Goal: Check status

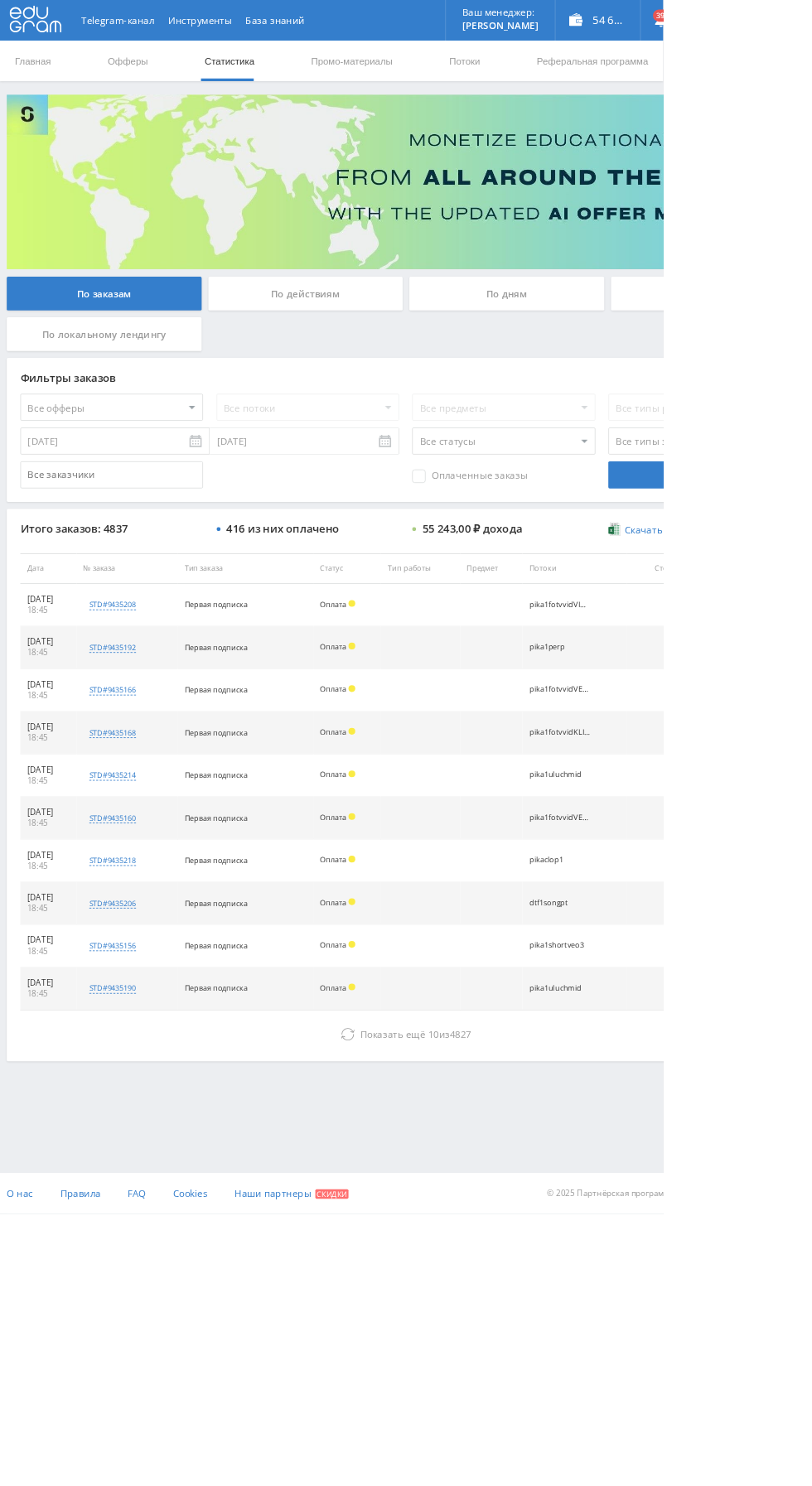
click at [309, 1279] on button "Показать ещё 10 из 4827" at bounding box center [496, 1267] width 944 height 33
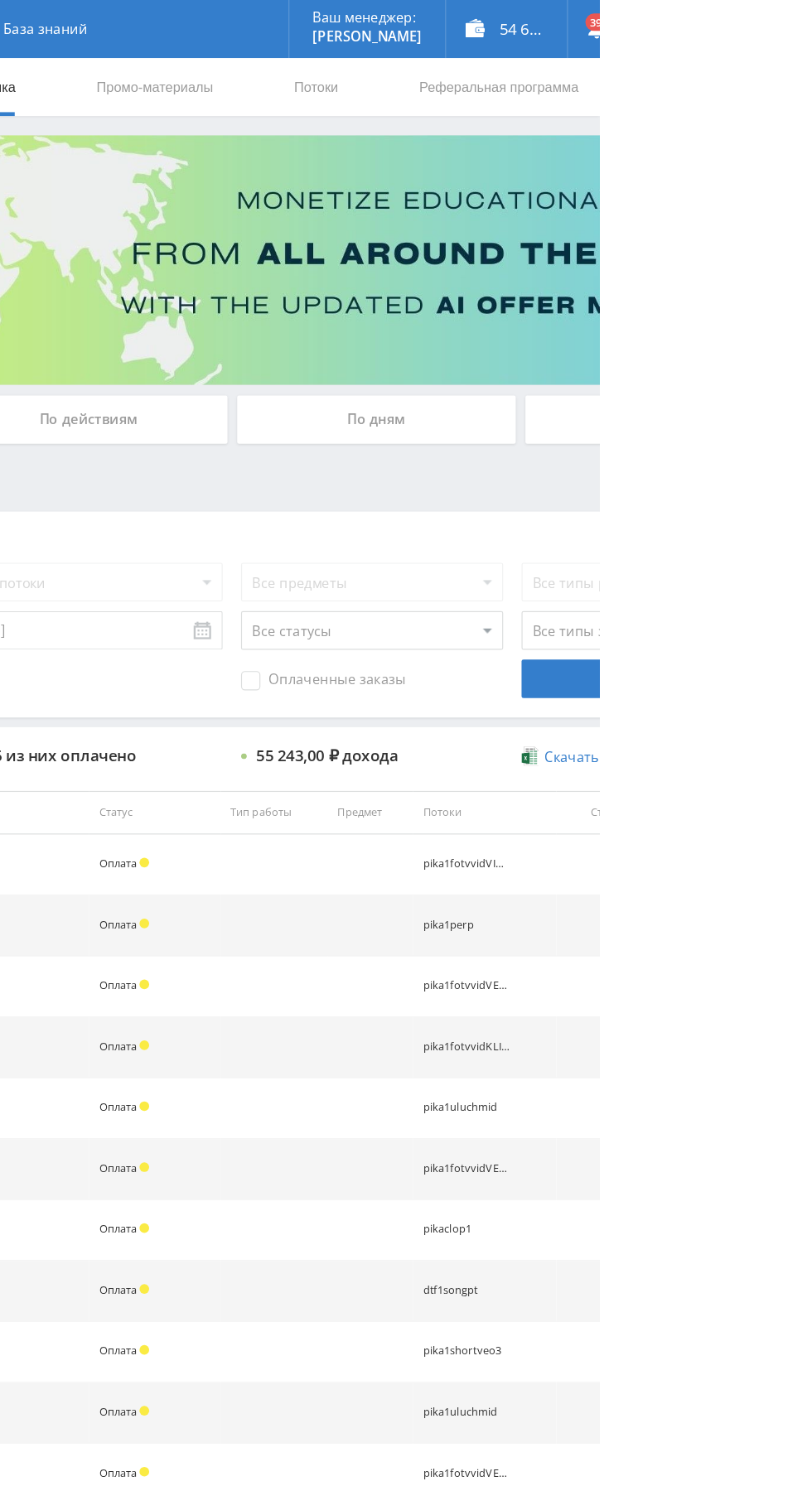
click at [675, 365] on div "По дням" at bounding box center [620, 360] width 238 height 41
click at [0, 0] on input "По дням" at bounding box center [0, 0] width 0 height 0
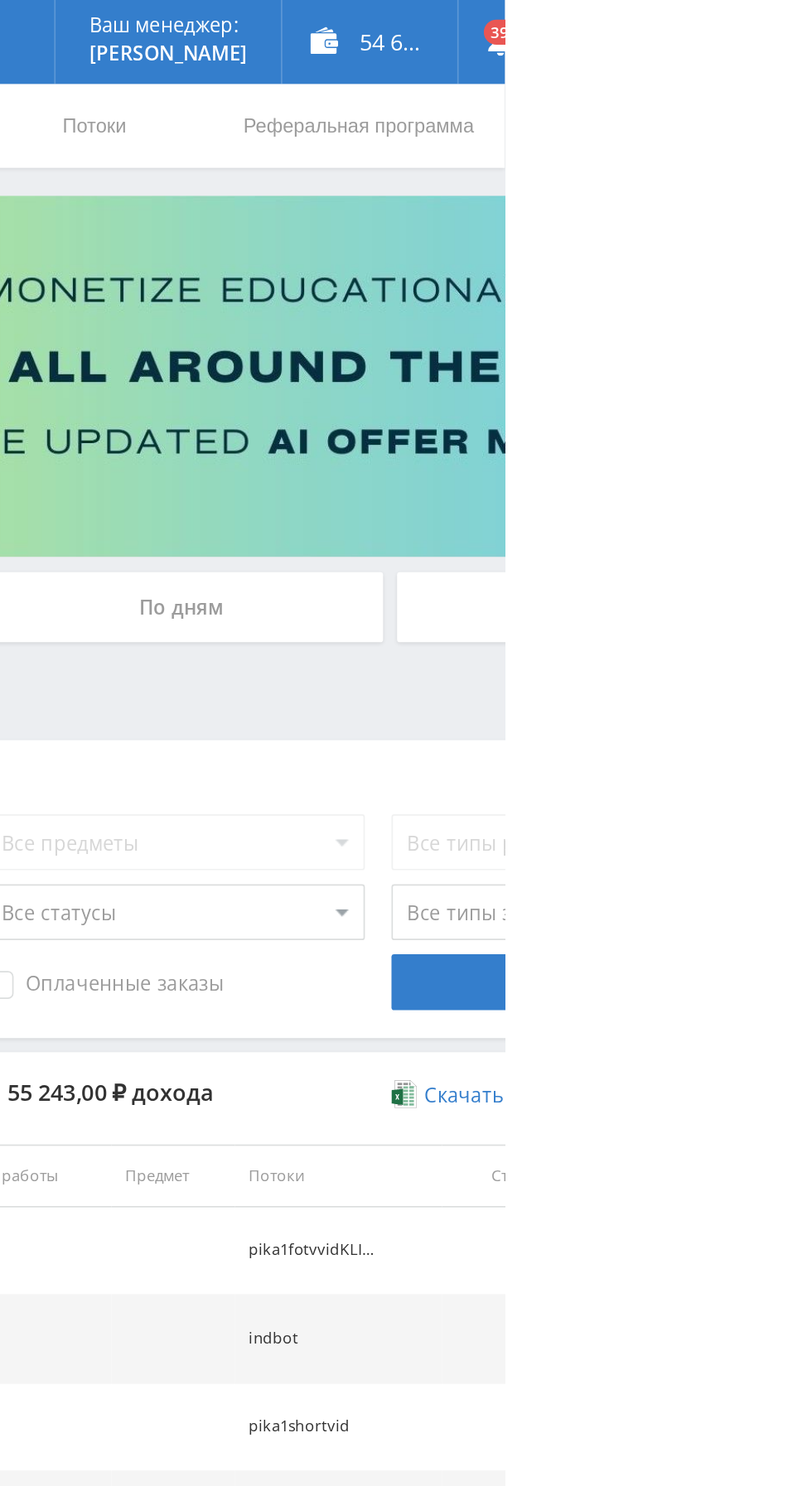
click at [609, 348] on div "По дням" at bounding box center [620, 360] width 238 height 41
click at [0, 0] on input "По дням" at bounding box center [0, 0] width 0 height 0
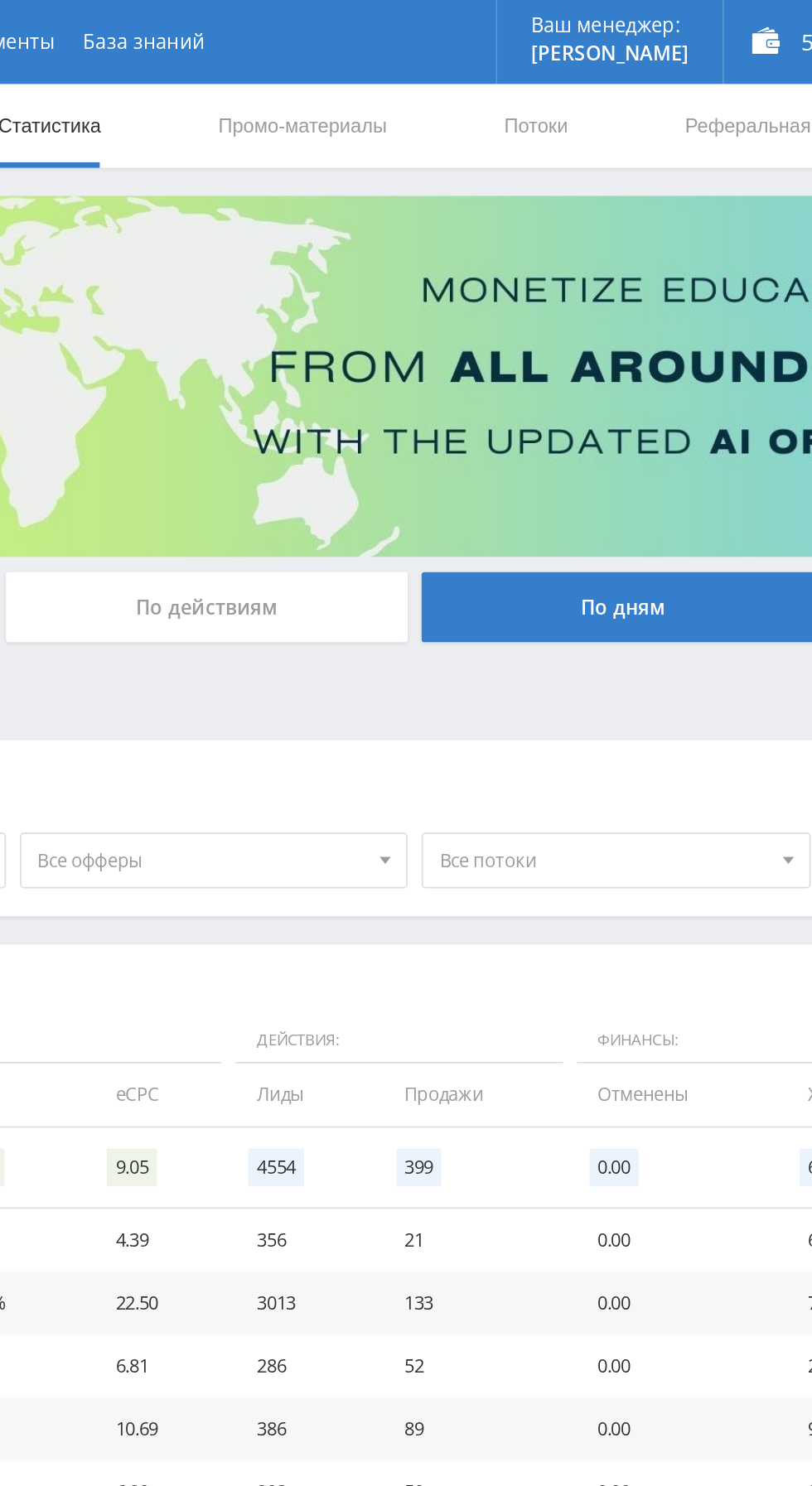
click at [396, 506] on span "Все офферы" at bounding box center [371, 509] width 193 height 31
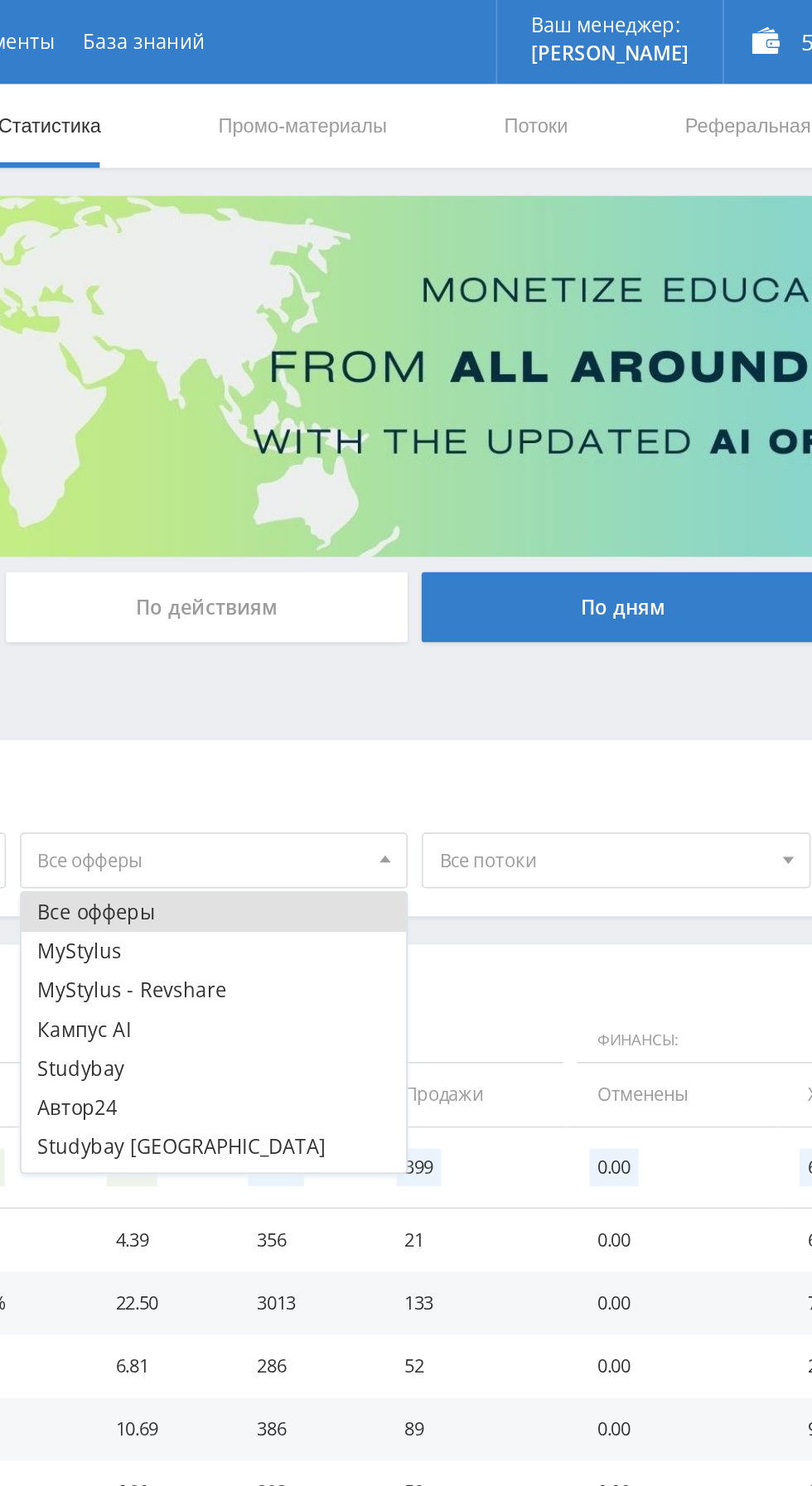
scroll to position [20, 0]
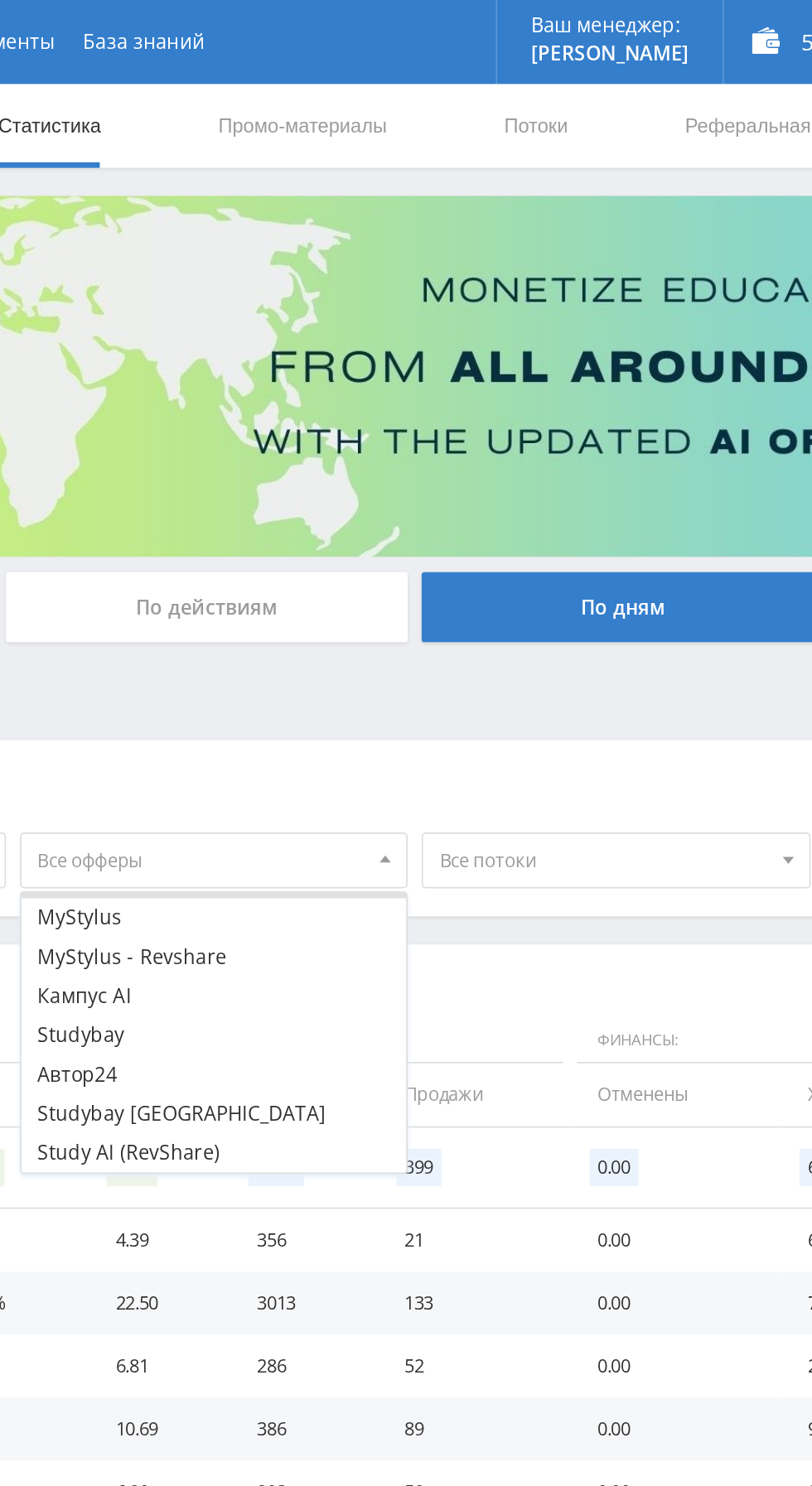
click at [338, 684] on button "Study AI (RevShare)" at bounding box center [378, 682] width 229 height 23
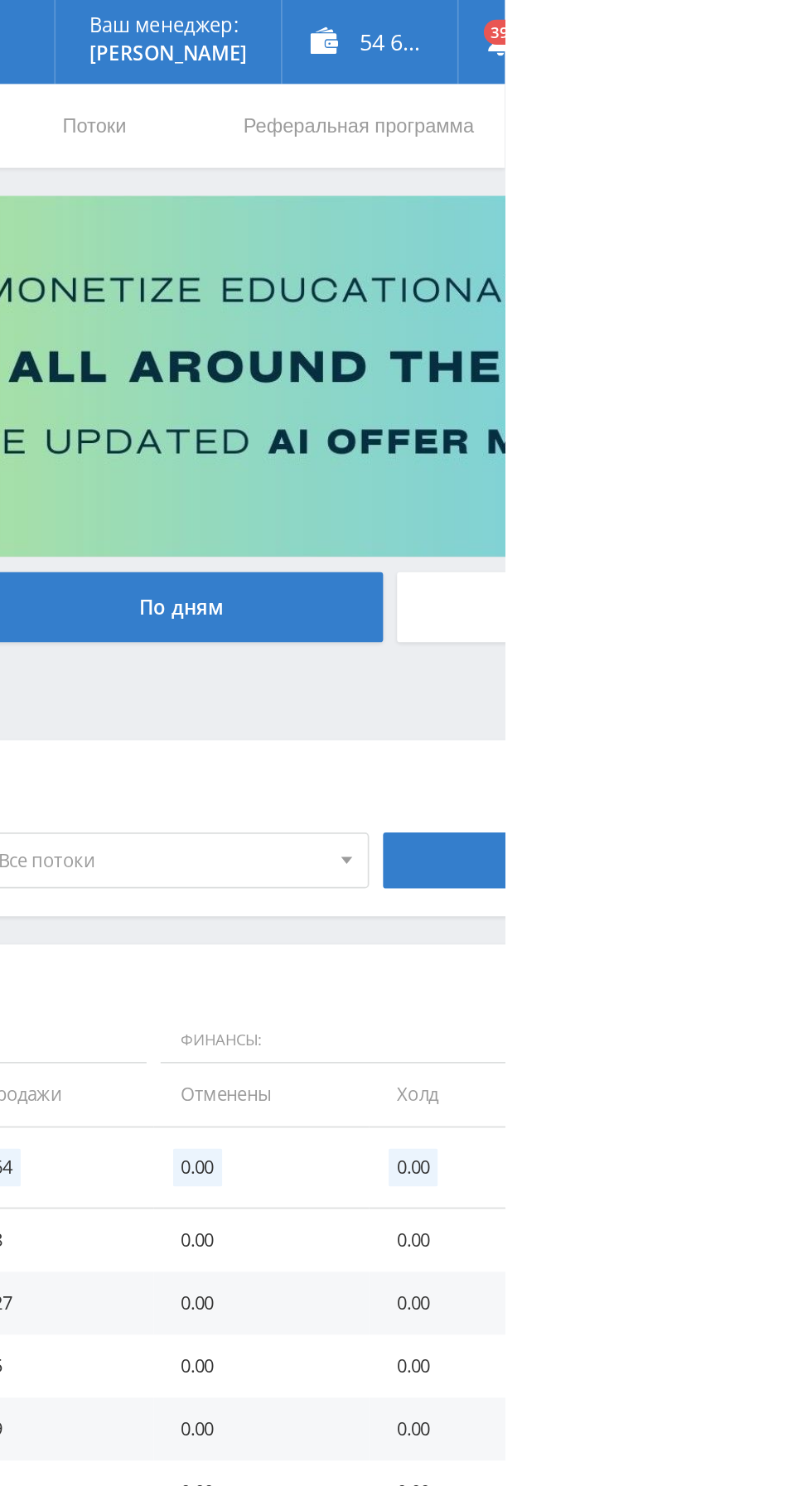
click at [0, 0] on input "По офферам" at bounding box center [0, 0] width 0 height 0
